Goal: Check status: Check status

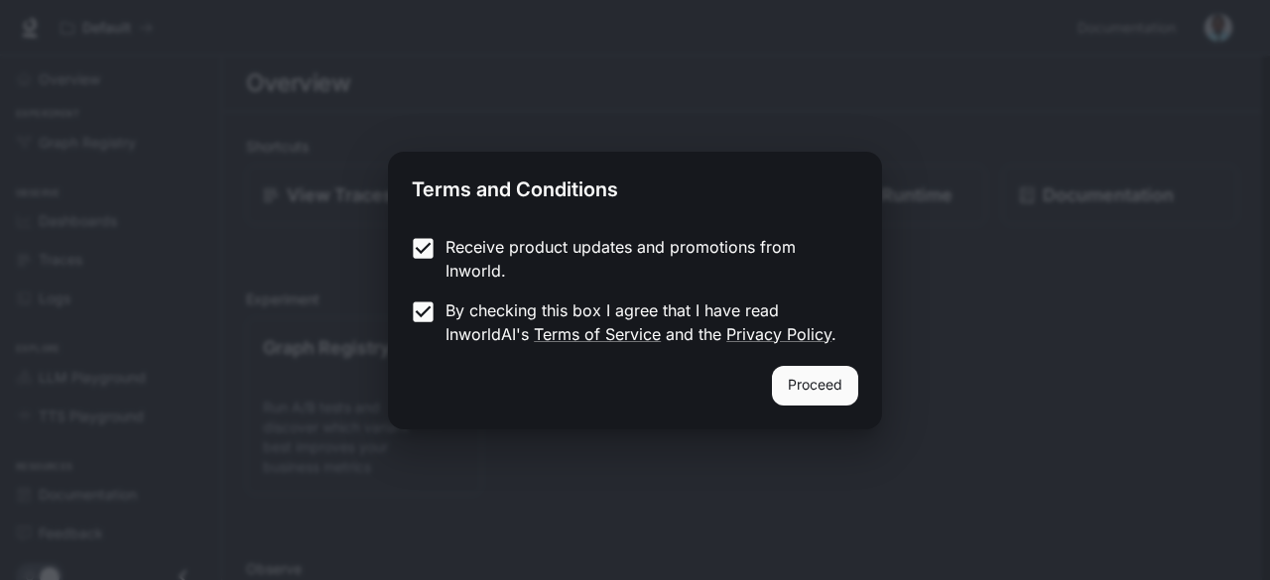
click at [806, 374] on button "Proceed" at bounding box center [815, 386] width 86 height 40
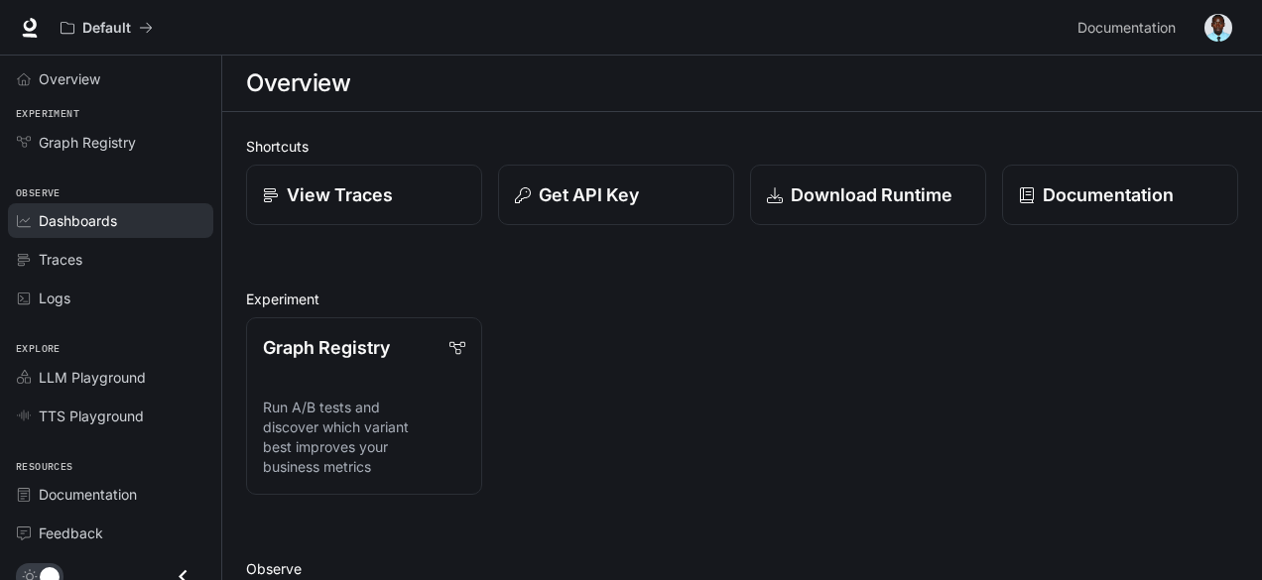
click at [71, 215] on span "Dashboards" at bounding box center [78, 220] width 78 height 21
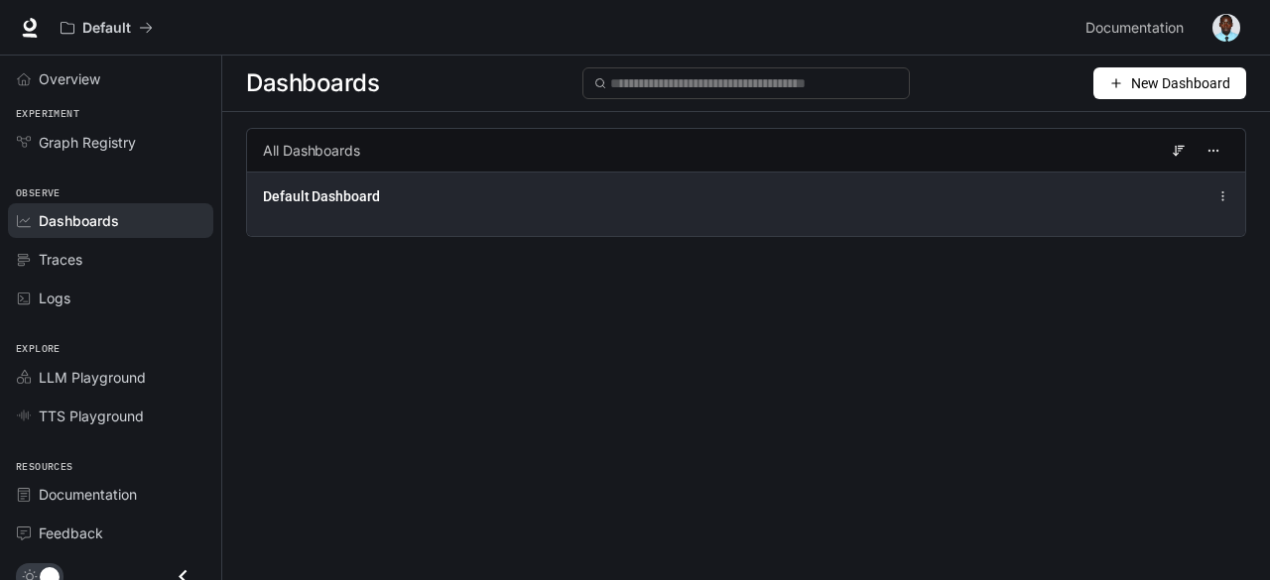
click at [1111, 197] on div "Default Dashboard" at bounding box center [746, 197] width 967 height 24
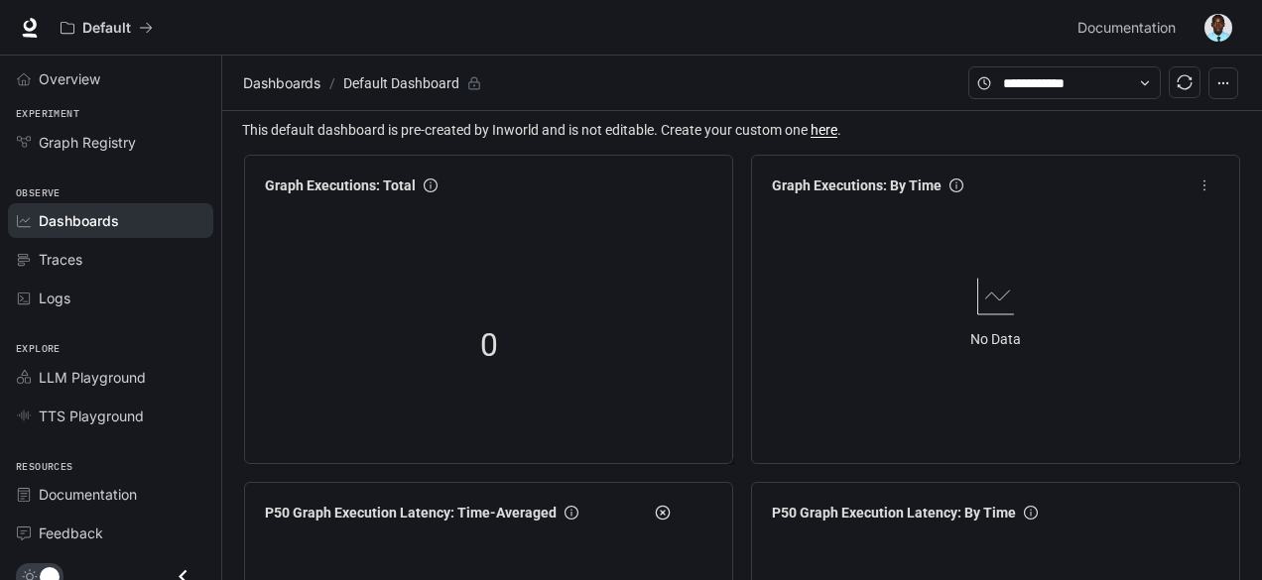
click at [994, 329] on article "No Data" at bounding box center [995, 339] width 51 height 22
click at [491, 342] on span "0" at bounding box center [489, 347] width 18 height 50
click at [697, 190] on icon "more" at bounding box center [698, 186] width 2 height 11
click at [618, 226] on span "View" at bounding box center [643, 227] width 103 height 22
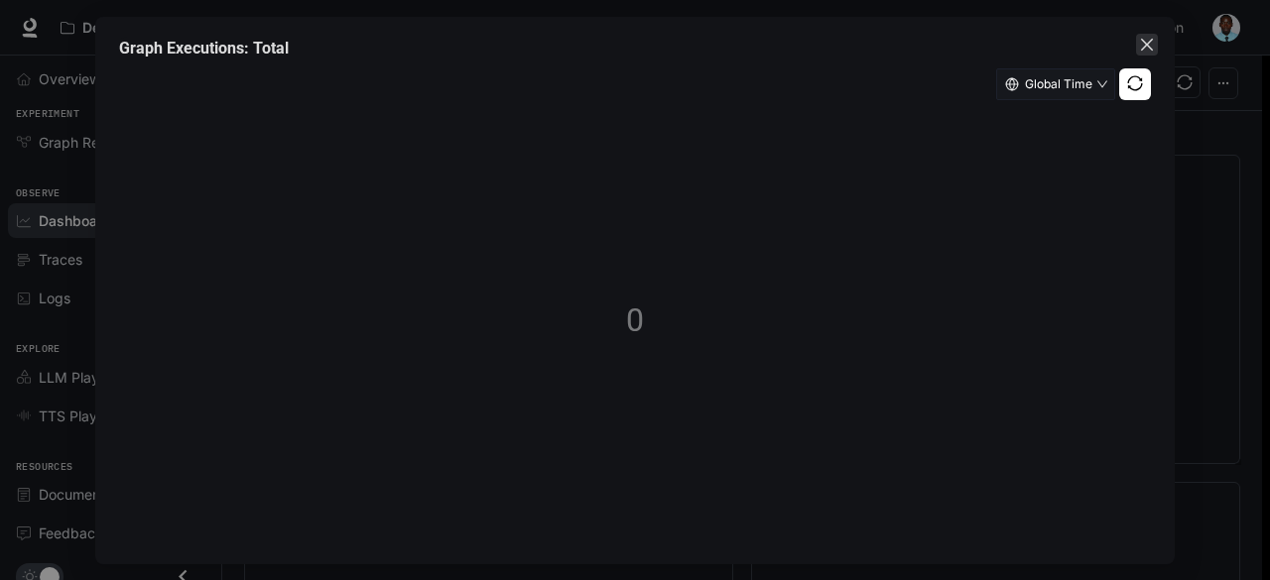
click at [1139, 44] on icon "close" at bounding box center [1147, 45] width 16 height 16
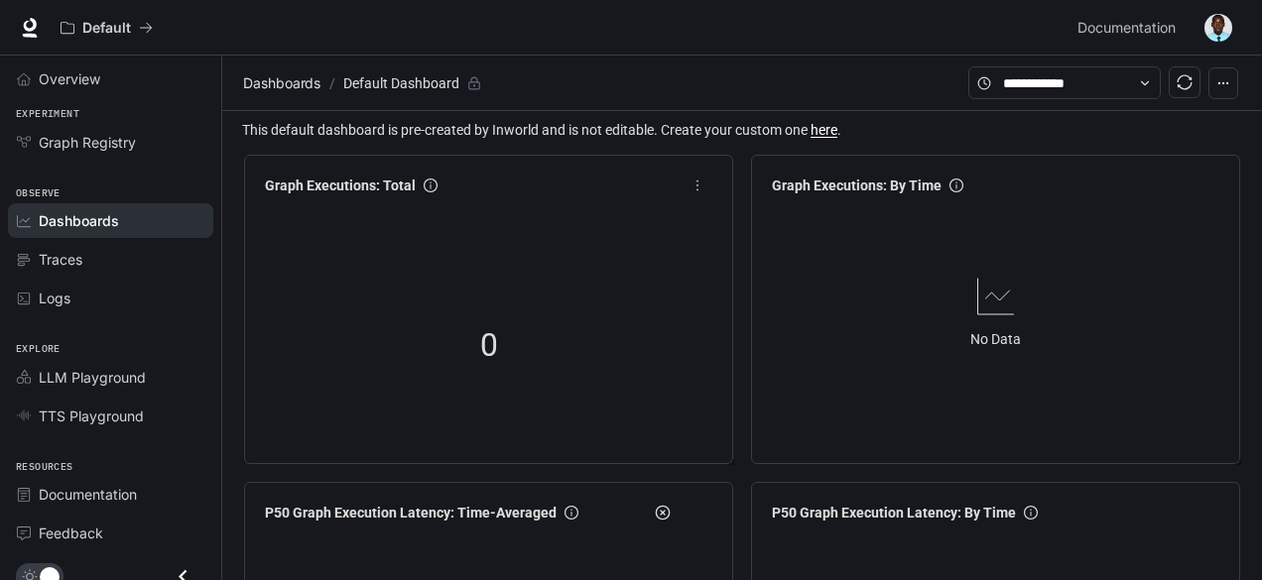
click at [491, 338] on span "0" at bounding box center [489, 347] width 18 height 50
click at [699, 186] on icon "more" at bounding box center [698, 186] width 14 height 14
click at [625, 219] on span "View" at bounding box center [643, 227] width 103 height 22
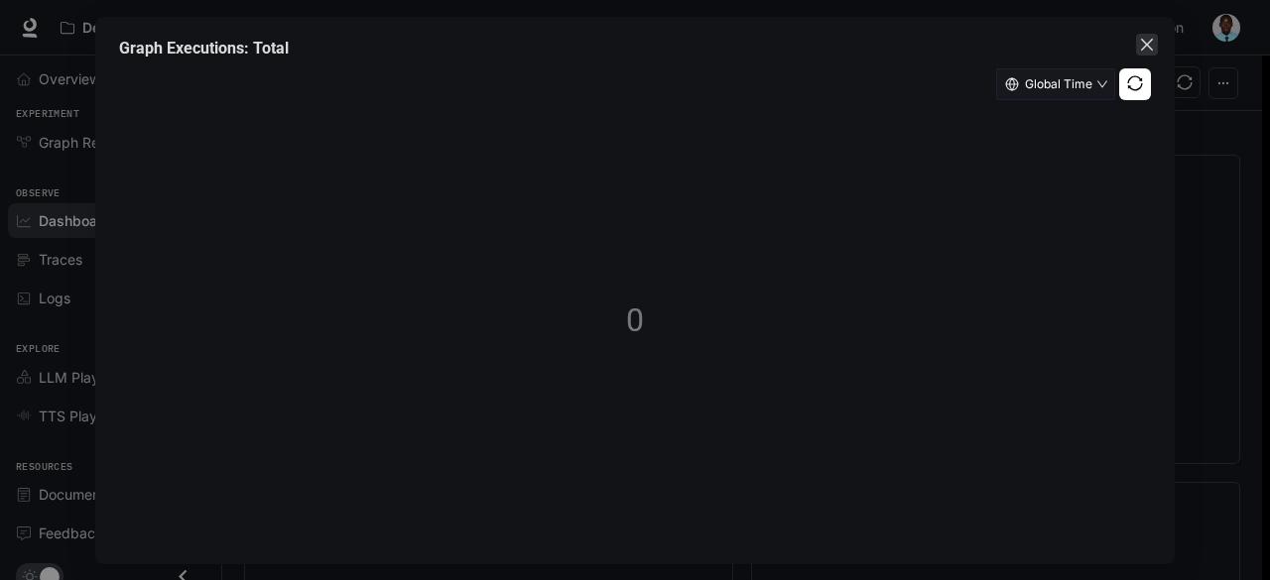
click at [1145, 50] on icon "close" at bounding box center [1147, 45] width 16 height 16
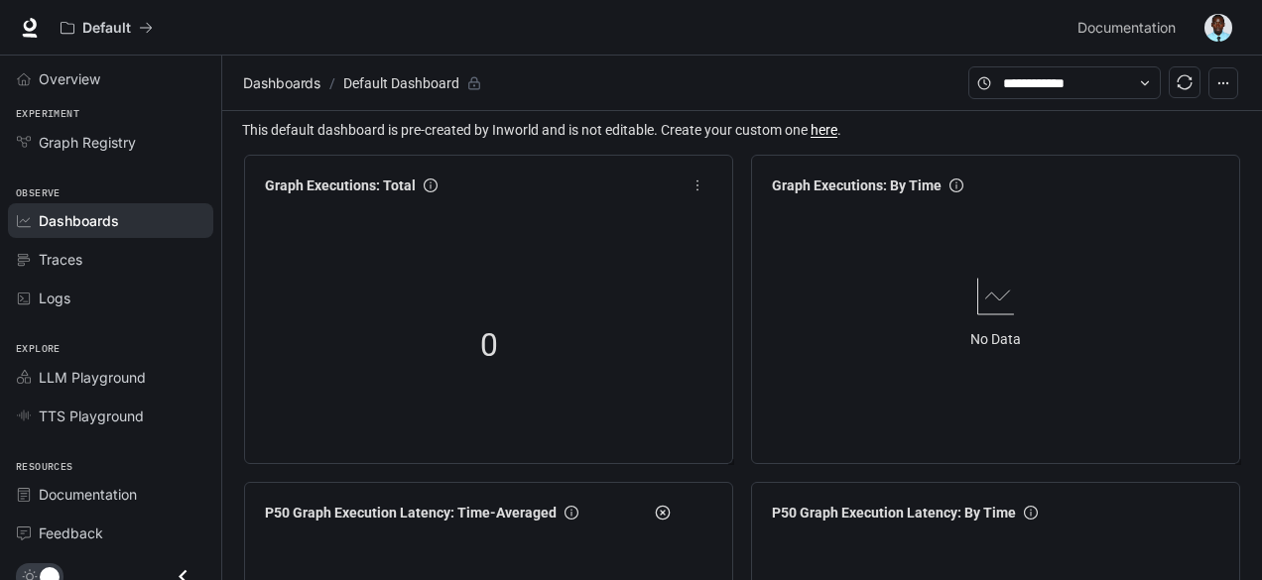
click at [661, 216] on div at bounding box center [488, 211] width 463 height 16
click at [550, 213] on div at bounding box center [488, 211] width 463 height 16
click at [698, 195] on span "more" at bounding box center [698, 186] width 30 height 30
click at [691, 194] on span "more" at bounding box center [698, 186] width 30 height 30
click at [622, 217] on span "View" at bounding box center [643, 227] width 103 height 22
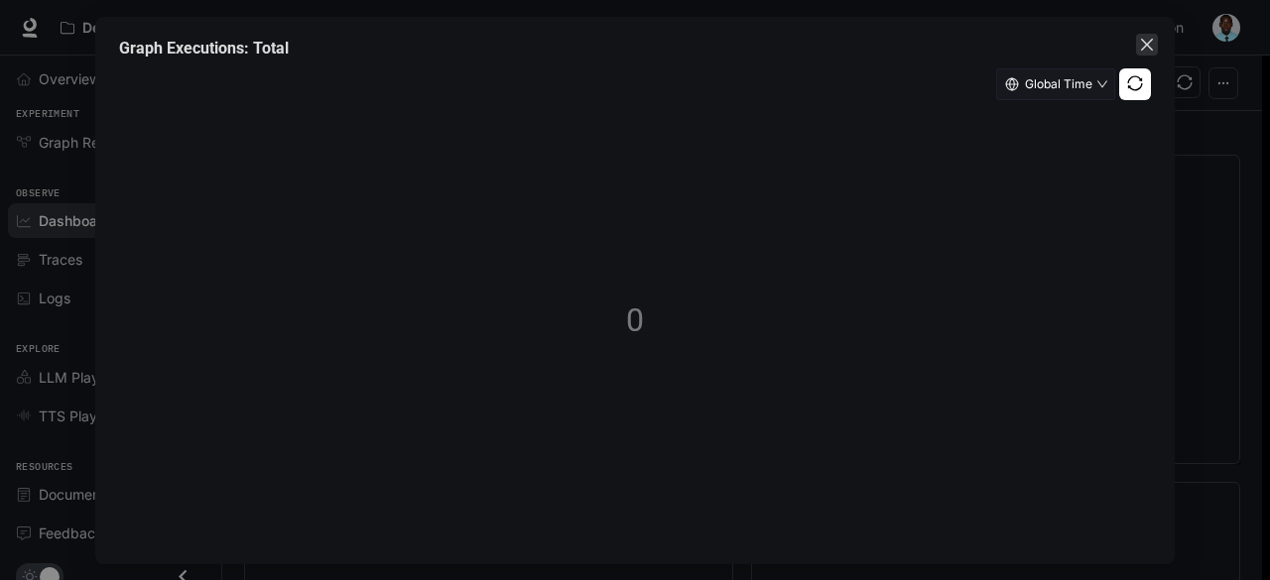
click at [1144, 44] on icon "close" at bounding box center [1147, 45] width 16 height 16
